Goal: Information Seeking & Learning: Learn about a topic

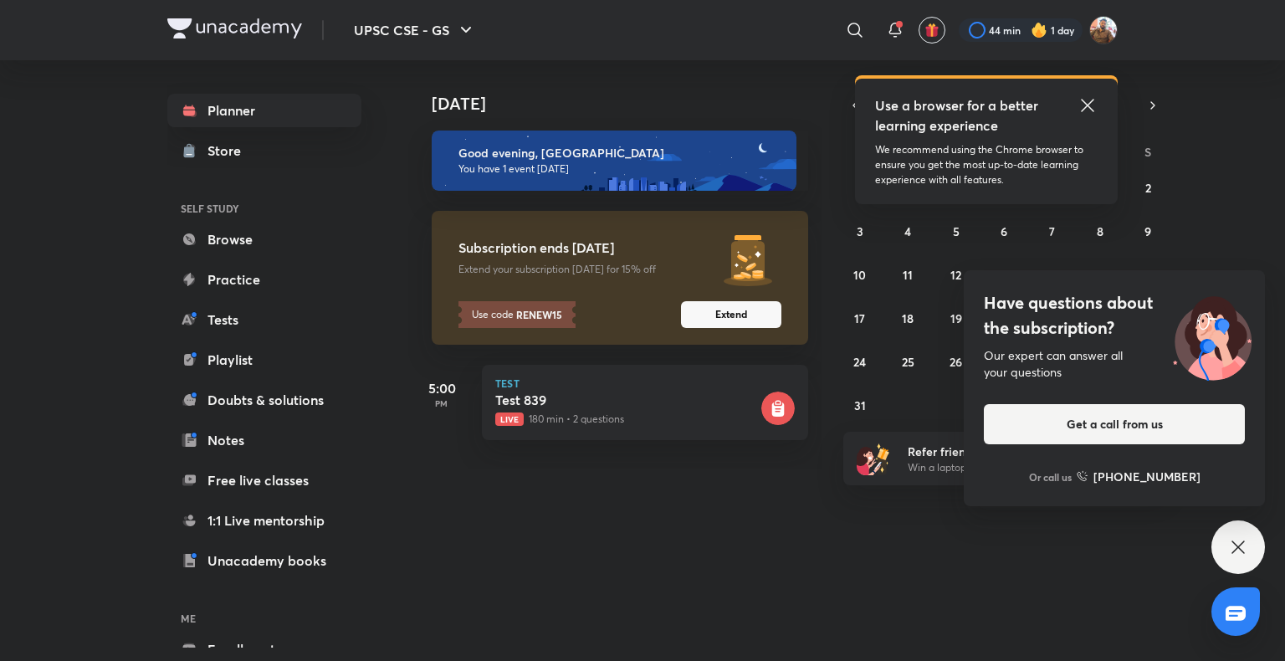
click at [1251, 549] on div "Have questions about the subscription? Our expert can answer all your questions…" at bounding box center [1239, 547] width 54 height 54
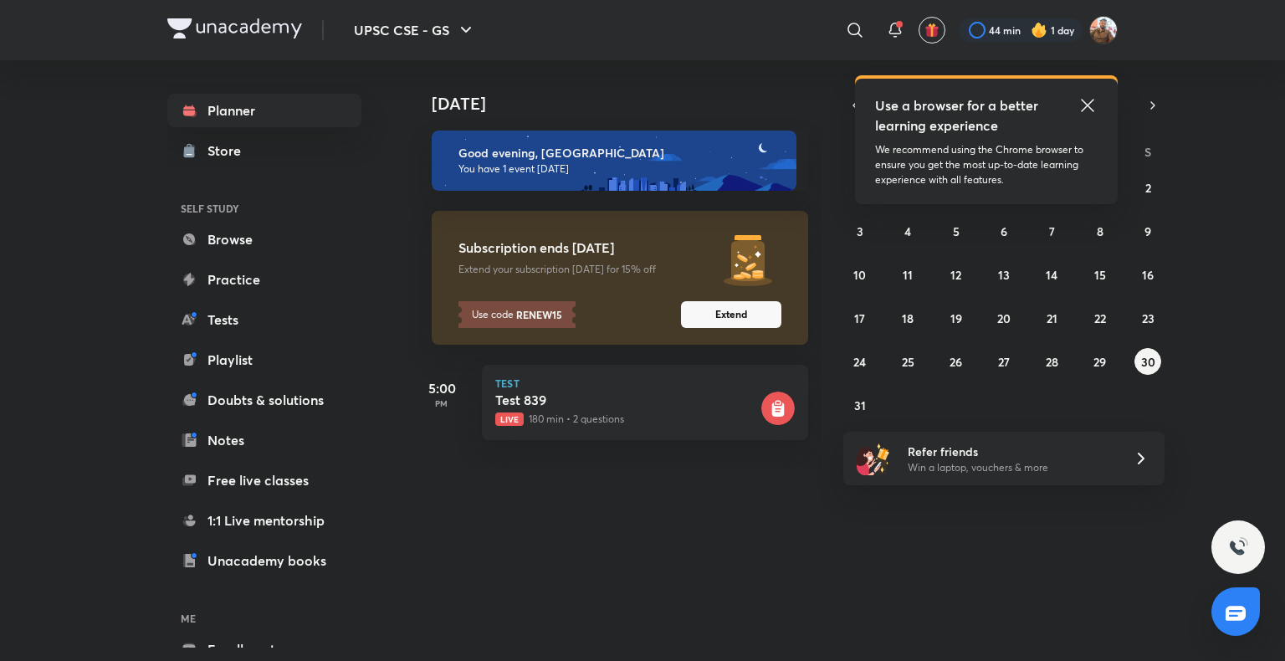
click at [1087, 111] on icon at bounding box center [1088, 105] width 20 height 20
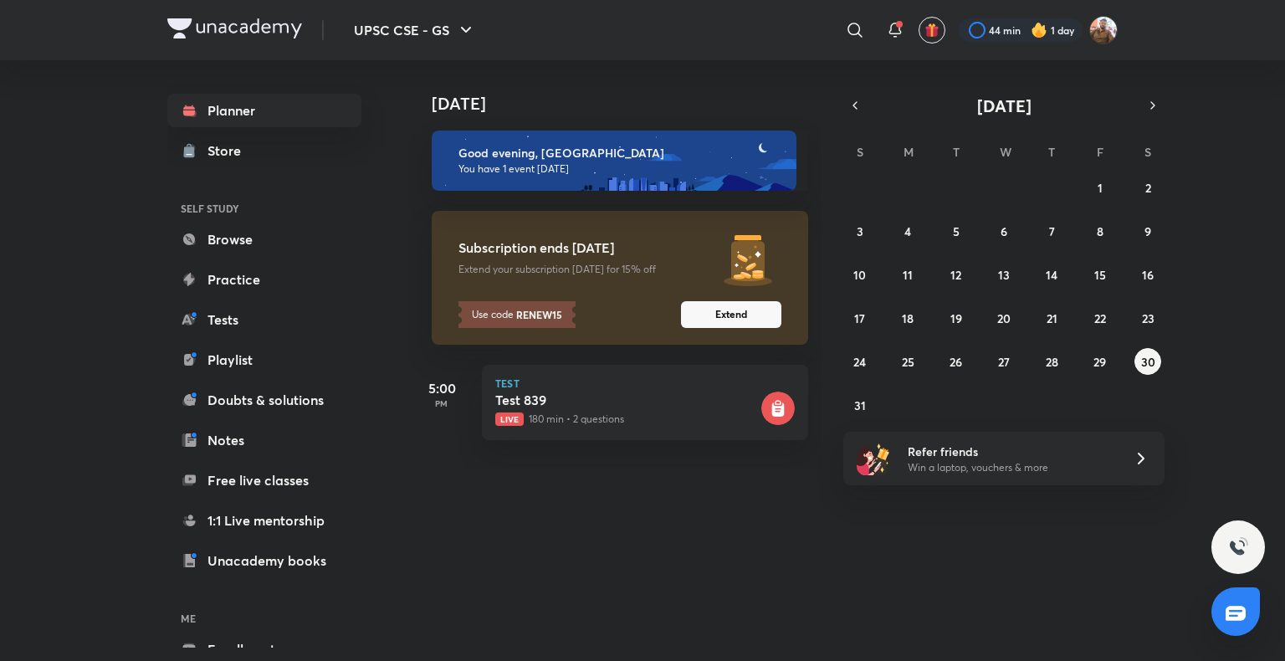
click at [955, 292] on div "27 28 29 30 31 1 2 3 4 5 6 7 8 9 10 11 12 13 14 15 16 17 18 19 20 21 22 23 24 2…" at bounding box center [1004, 296] width 321 height 244
click at [954, 276] on abbr "12" at bounding box center [956, 275] width 11 height 16
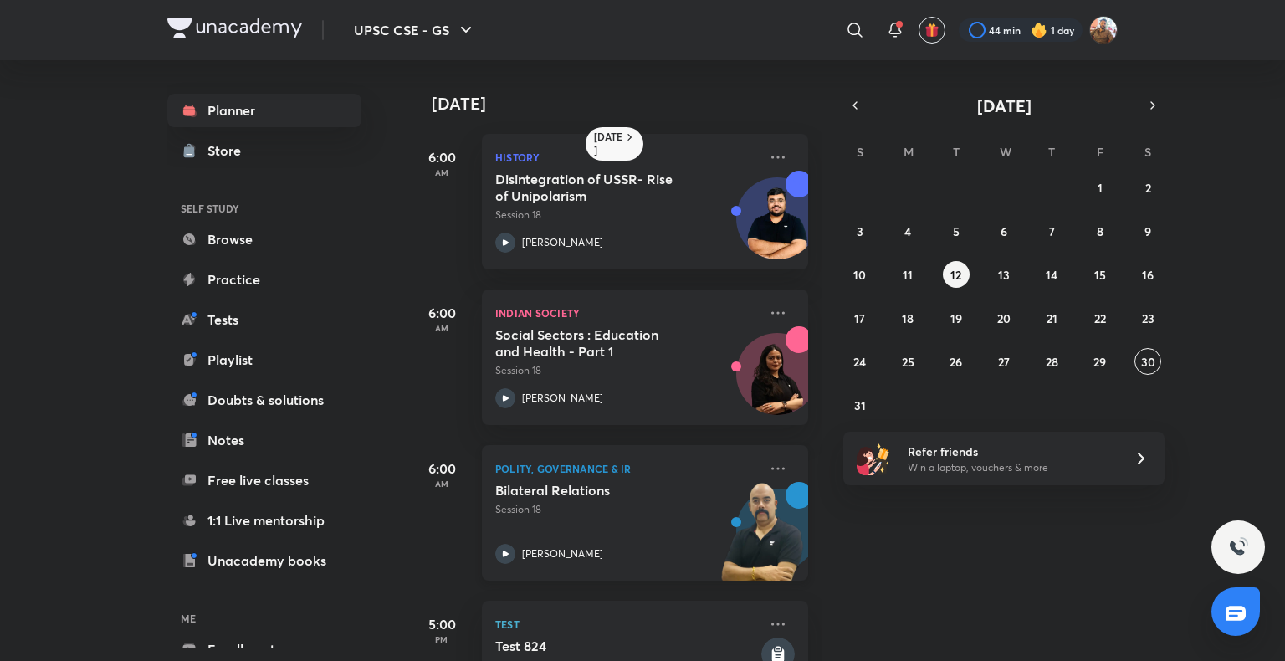
click at [638, 523] on div "Bilateral Relations Session 18 [PERSON_NAME]" at bounding box center [626, 523] width 263 height 82
